Goal: Check status: Check status

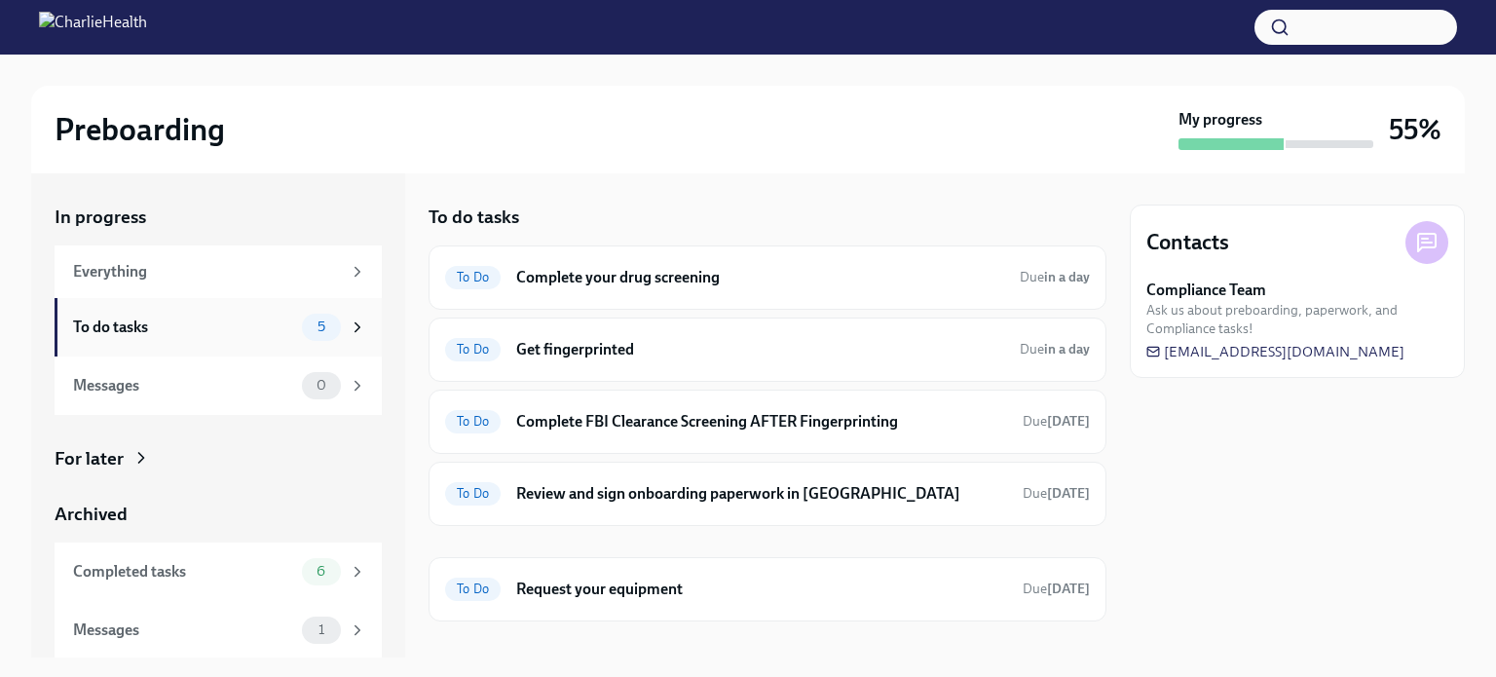
click at [302, 321] on div "5" at bounding box center [334, 327] width 64 height 27
click at [56, 120] on h2 "Preboarding" at bounding box center [140, 129] width 170 height 39
click at [94, 270] on div "Everything" at bounding box center [207, 271] width 268 height 21
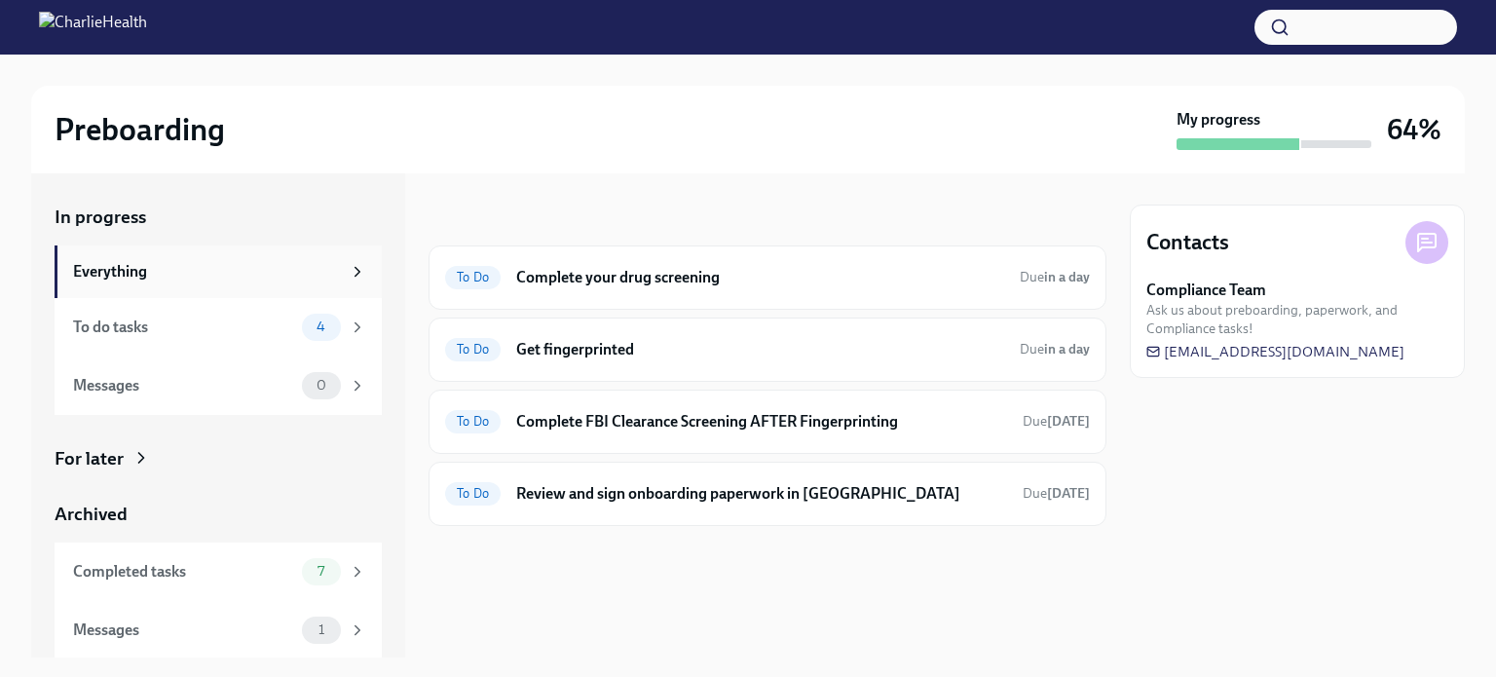
click at [326, 270] on div "Everything" at bounding box center [219, 271] width 293 height 21
click at [308, 338] on div "4" at bounding box center [321, 327] width 39 height 27
click at [234, 564] on div "Completed tasks" at bounding box center [183, 570] width 221 height 21
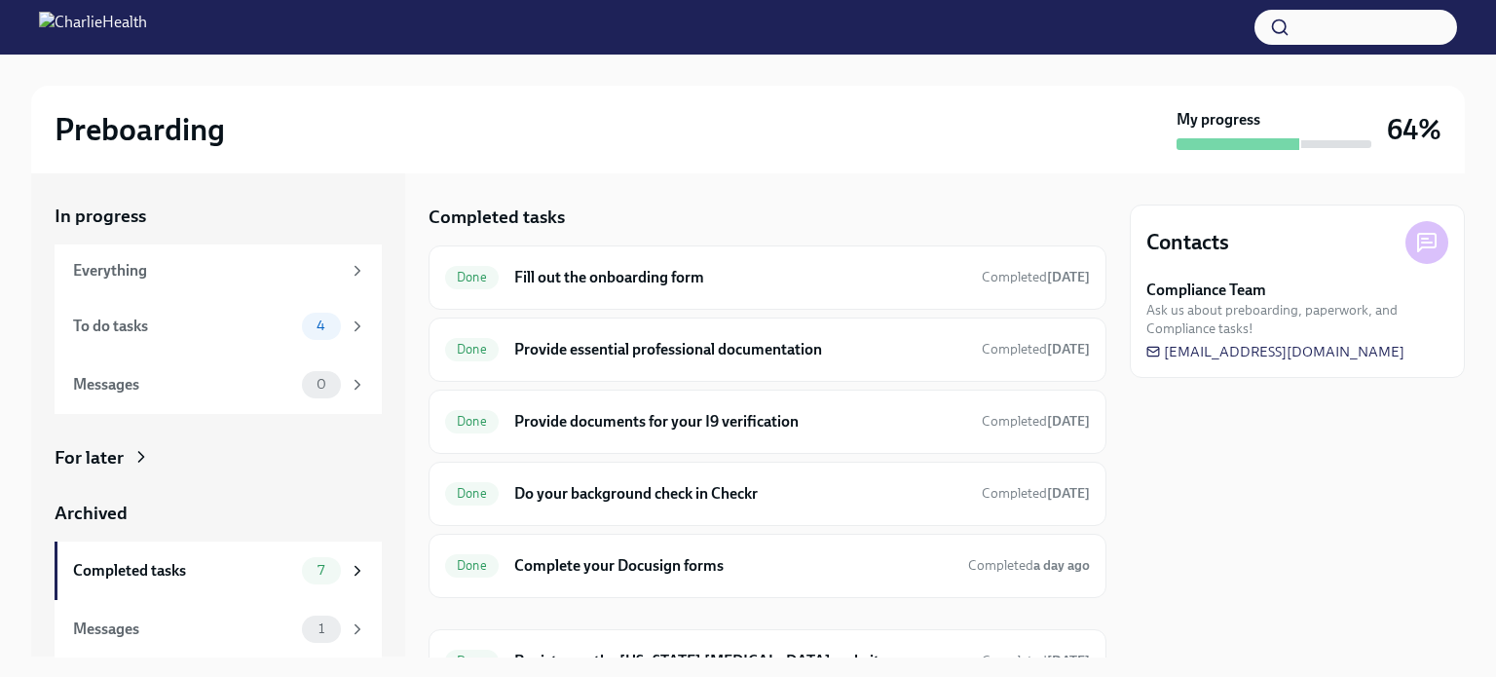
click at [147, 13] on img at bounding box center [93, 27] width 108 height 31
click at [109, 343] on div "To do tasks 4" at bounding box center [218, 326] width 327 height 58
